Goal: Information Seeking & Learning: Learn about a topic

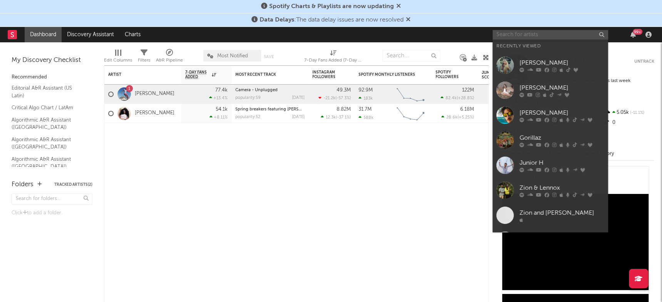
click at [522, 35] on input "text" at bounding box center [551, 35] width 116 height 10
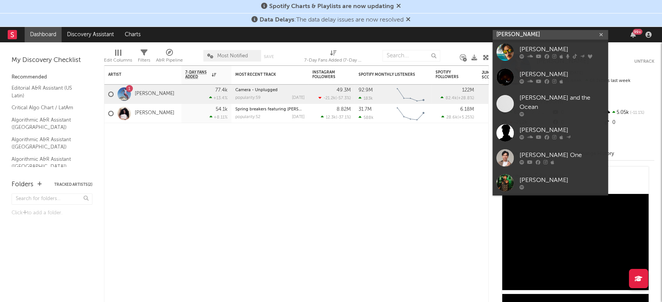
type input "[PERSON_NAME]"
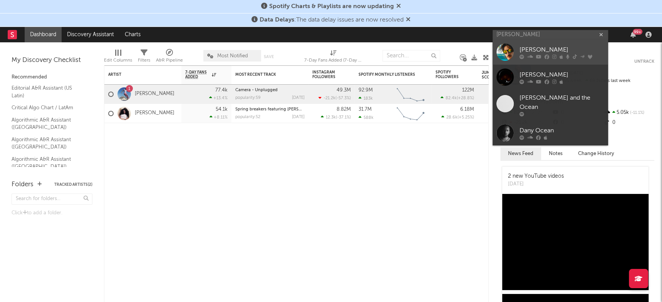
click at [511, 50] on div at bounding box center [505, 52] width 17 height 17
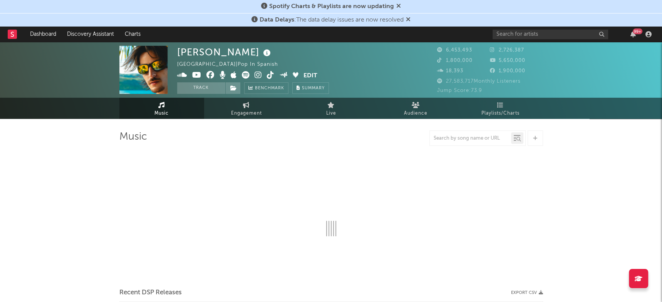
select select "6m"
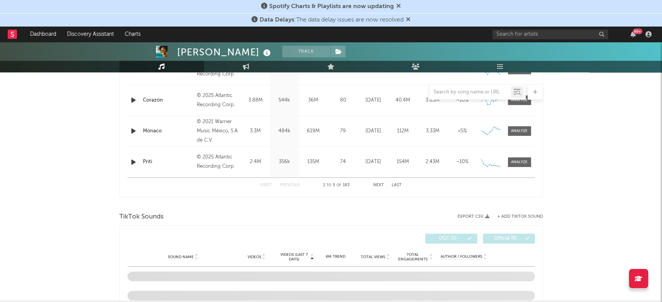
scroll to position [462, 0]
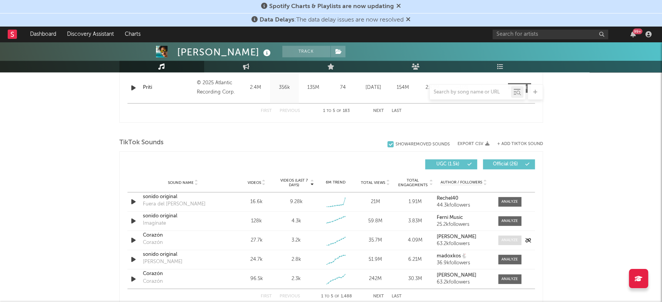
click at [507, 242] on div at bounding box center [510, 241] width 17 height 6
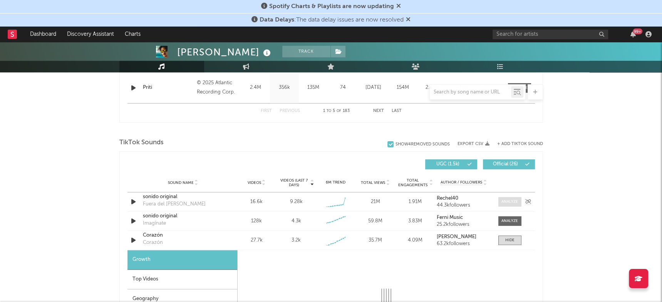
select select "1w"
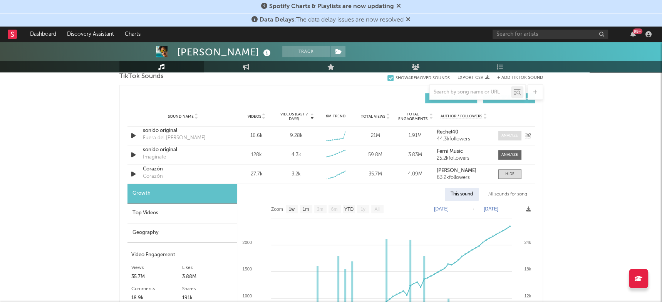
scroll to position [535, 0]
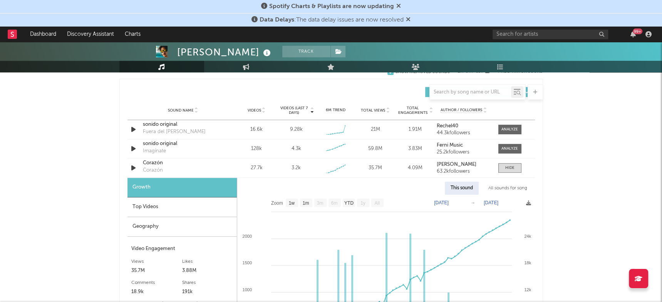
click at [512, 189] on div "All sounds for song" at bounding box center [508, 188] width 50 height 13
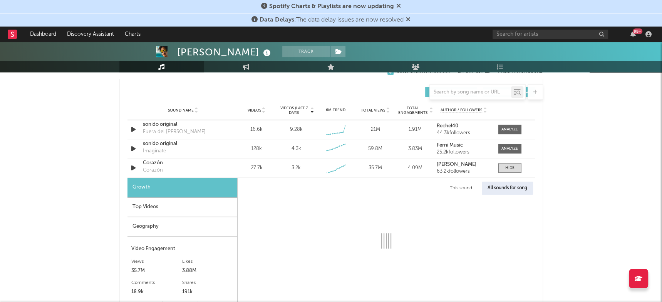
select select "1w"
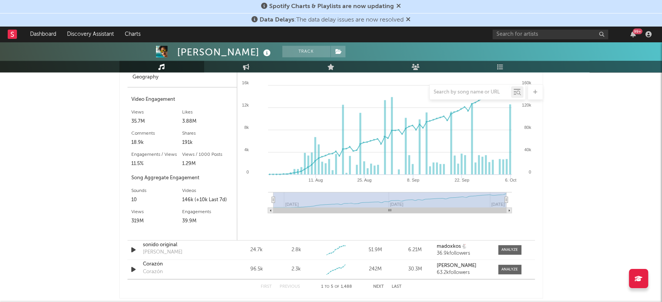
scroll to position [693, 0]
